Goal: Transaction & Acquisition: Book appointment/travel/reservation

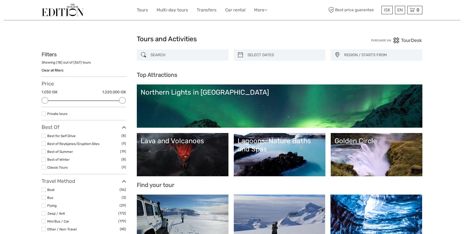
select select
click at [182, 56] on input "search" at bounding box center [187, 55] width 77 height 9
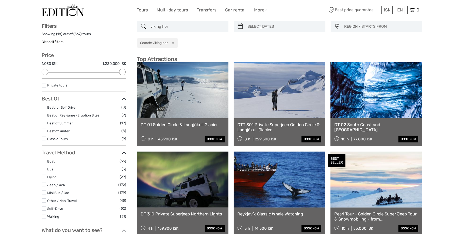
scroll to position [29, 0]
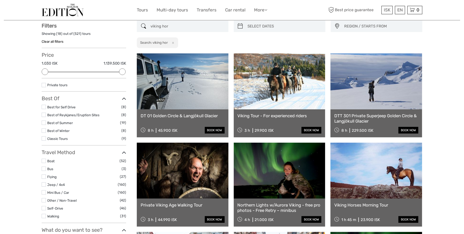
type input "viking hor"
click at [388, 177] on link at bounding box center [377, 171] width 92 height 56
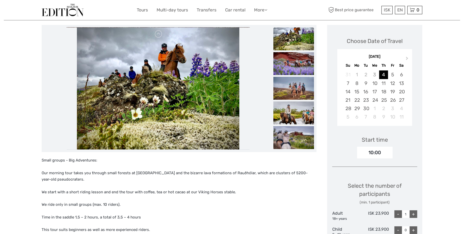
scroll to position [46, 0]
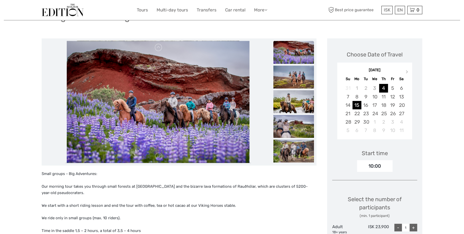
click at [357, 105] on div "15" at bounding box center [357, 105] width 9 height 8
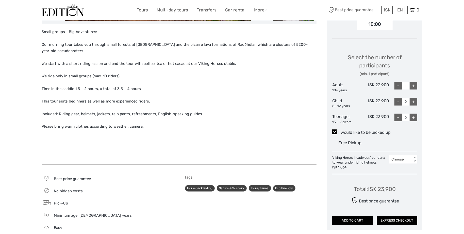
scroll to position [115, 0]
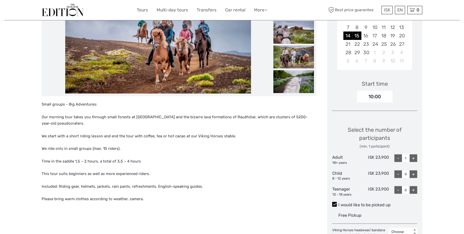
click at [349, 34] on div "14" at bounding box center [348, 35] width 9 height 8
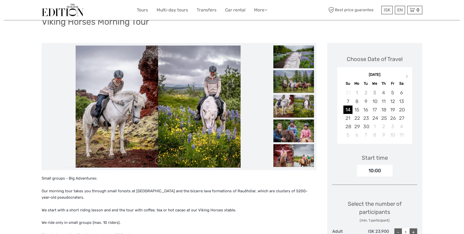
scroll to position [0, 0]
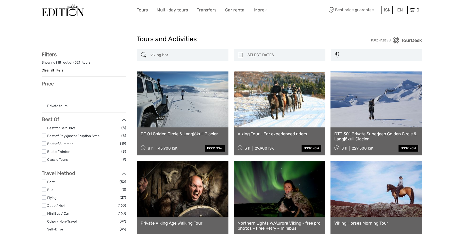
select select
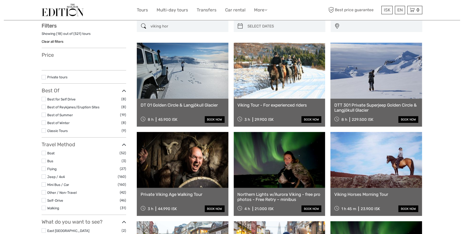
select select
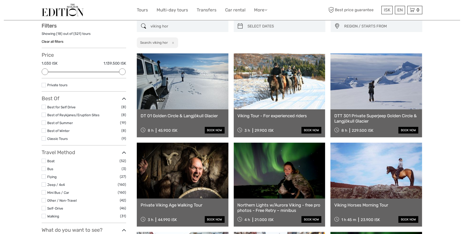
scroll to position [0, 0]
click at [298, 95] on link at bounding box center [280, 81] width 92 height 56
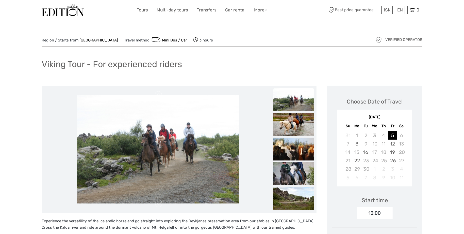
click at [57, 4] on img at bounding box center [63, 10] width 42 height 12
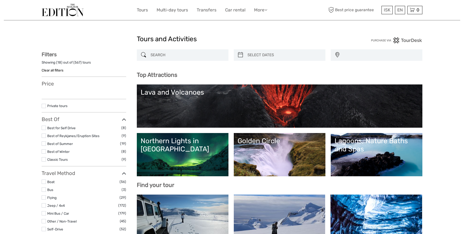
select select
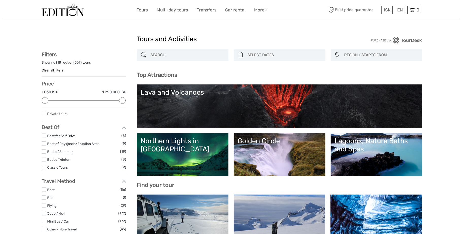
click at [174, 54] on input "search" at bounding box center [187, 55] width 77 height 9
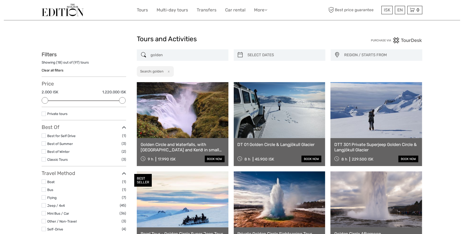
type input "golden"
drag, startPoint x: 176, startPoint y: 55, endPoint x: 52, endPoint y: 59, distance: 124.8
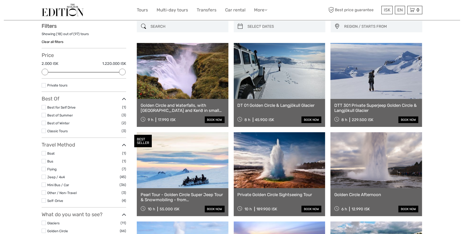
scroll to position [29, 0]
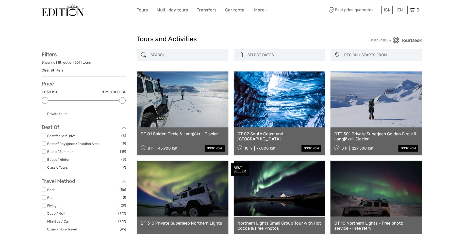
click at [194, 55] on input "search" at bounding box center [187, 55] width 77 height 9
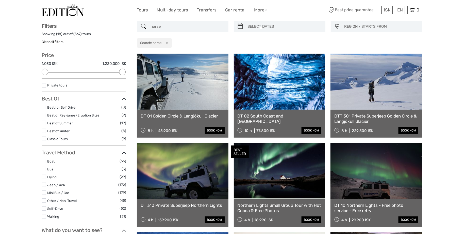
scroll to position [29, 0]
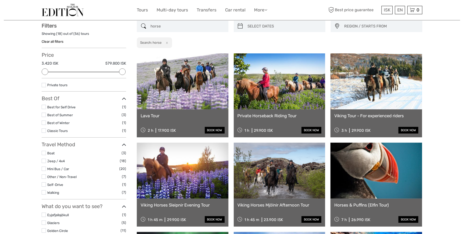
type input "horse"
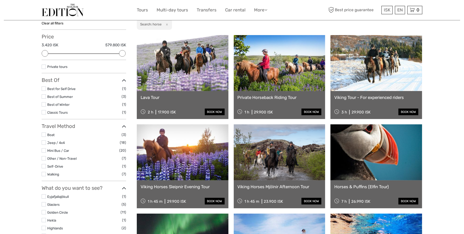
scroll to position [75, 0]
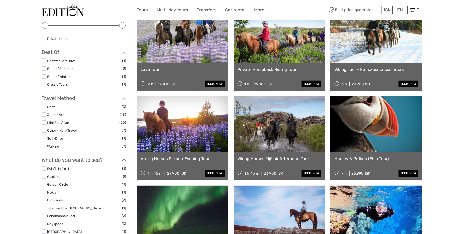
click at [56, 13] on img at bounding box center [63, 10] width 42 height 12
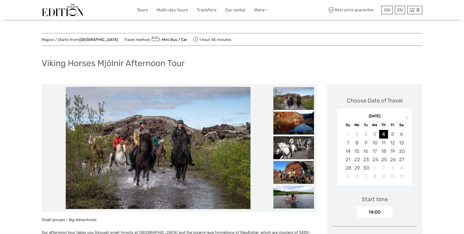
click at [68, 11] on img at bounding box center [63, 10] width 42 height 12
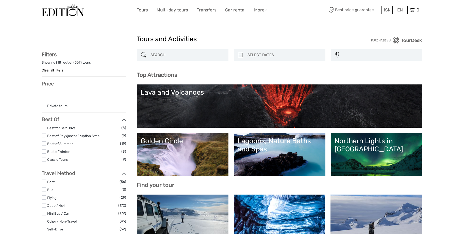
select select
click at [190, 53] on input "search" at bounding box center [187, 55] width 77 height 9
select select
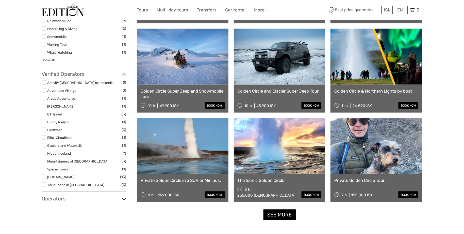
scroll to position [444, 0]
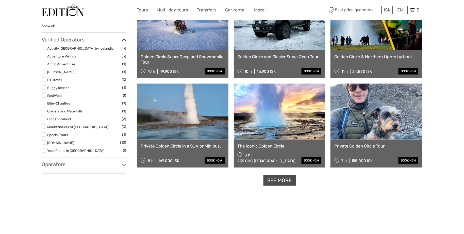
type input "golden circle"
click at [291, 181] on link "See more" at bounding box center [280, 180] width 33 height 10
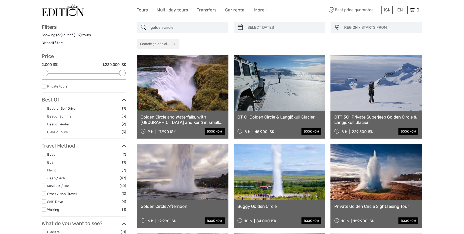
scroll to position [0, 0]
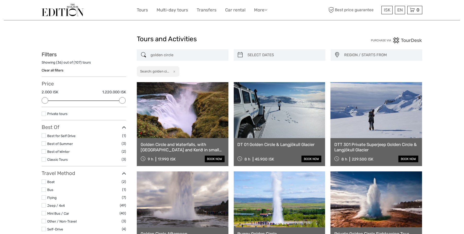
click at [181, 55] on input "golden circle" at bounding box center [187, 55] width 77 height 9
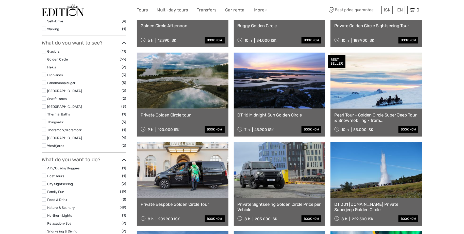
scroll to position [185, 0]
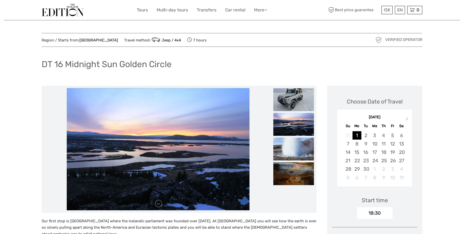
click at [70, 11] on img at bounding box center [63, 10] width 42 height 12
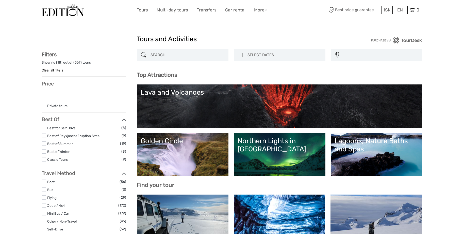
select select
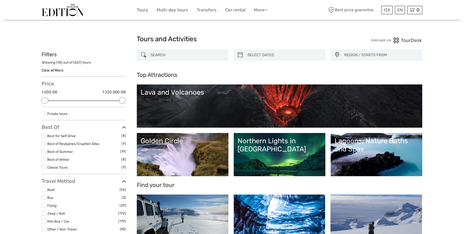
click at [177, 53] on input "search" at bounding box center [187, 55] width 77 height 9
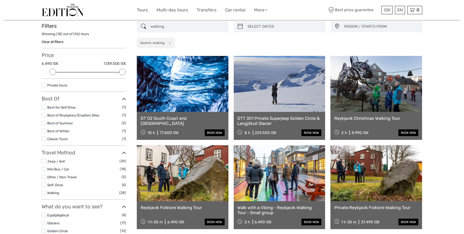
scroll to position [29, 0]
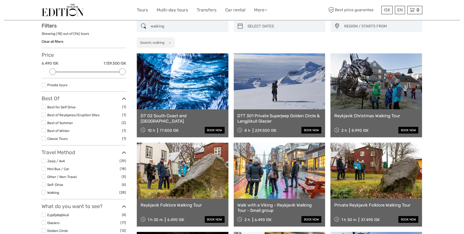
type input "walking"
click at [171, 43] on button "x" at bounding box center [169, 42] width 7 height 5
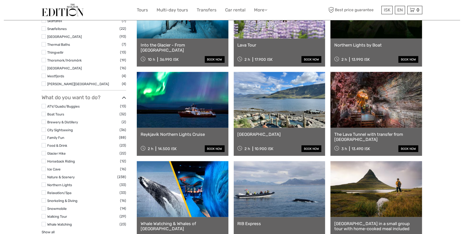
scroll to position [375, 0]
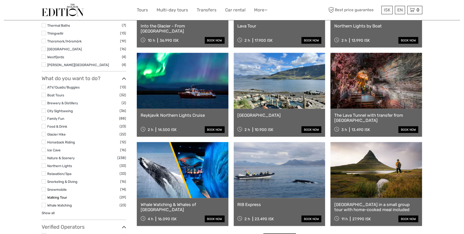
click at [63, 196] on link "Walking Tour" at bounding box center [57, 197] width 20 height 4
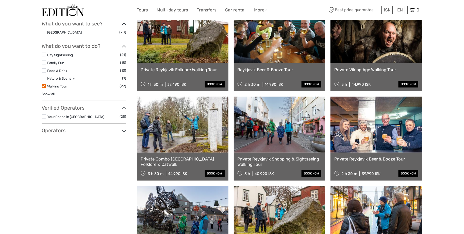
scroll to position [260, 0]
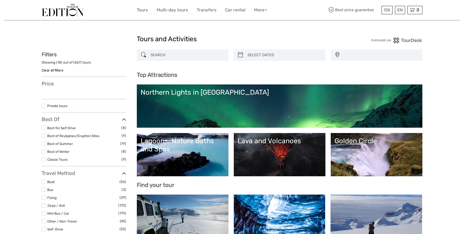
select select
